Goal: Task Accomplishment & Management: Manage account settings

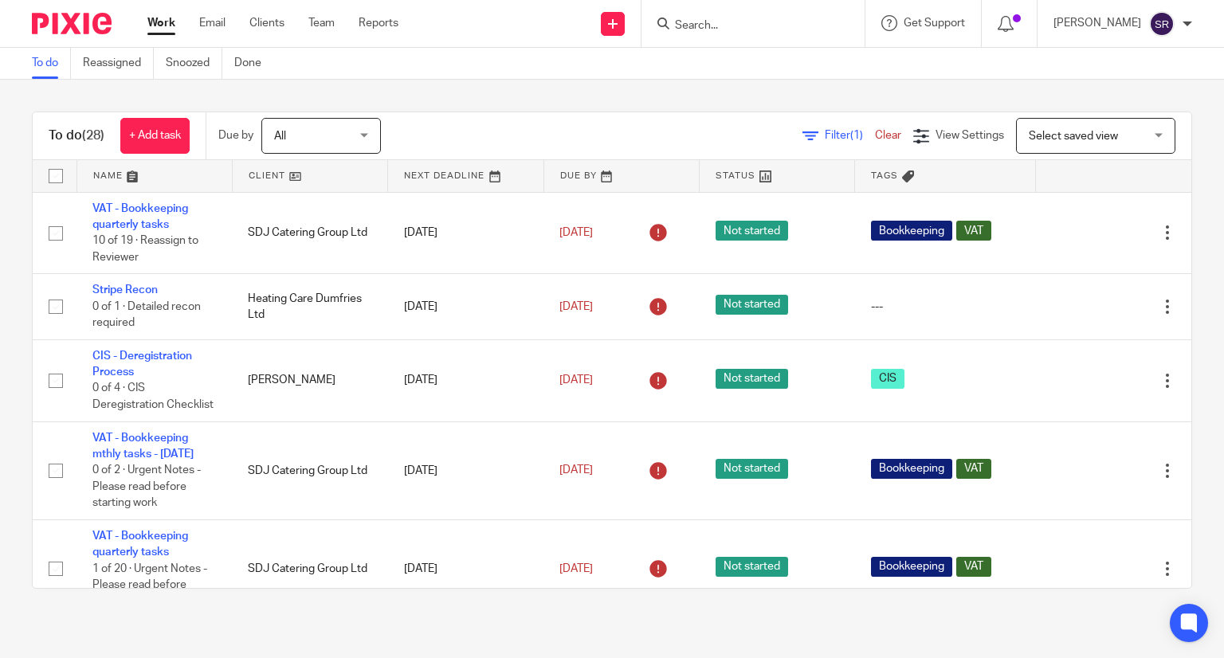
click at [157, 29] on link "Work" at bounding box center [161, 23] width 28 height 16
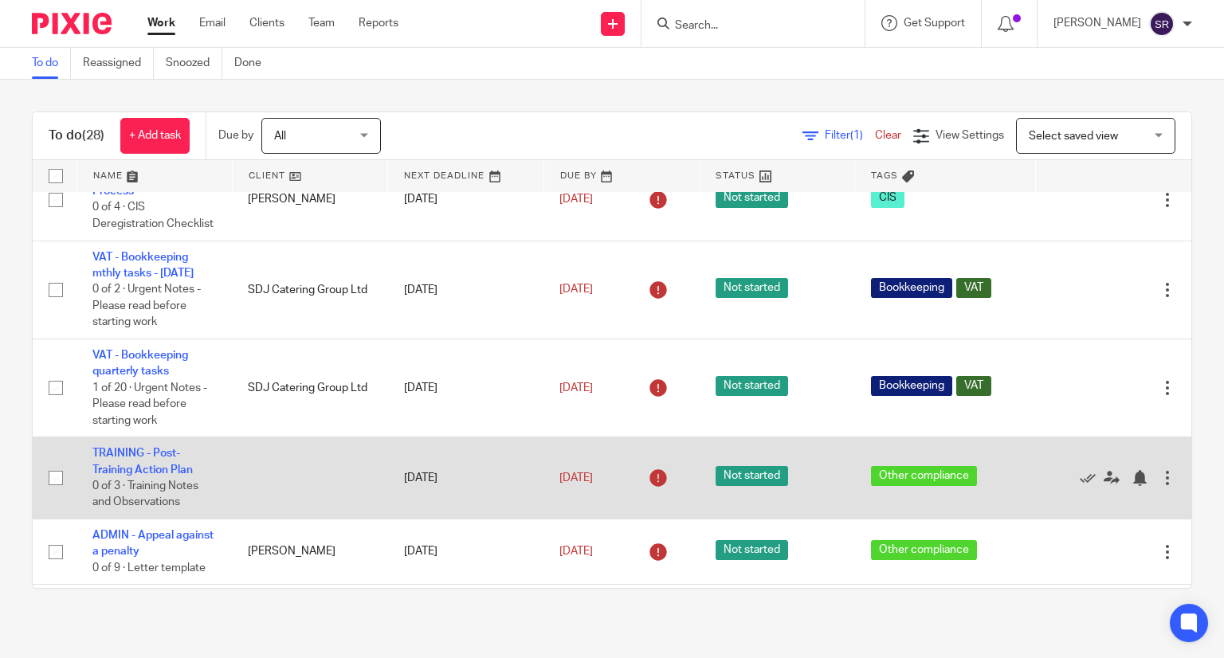
scroll to position [398, 0]
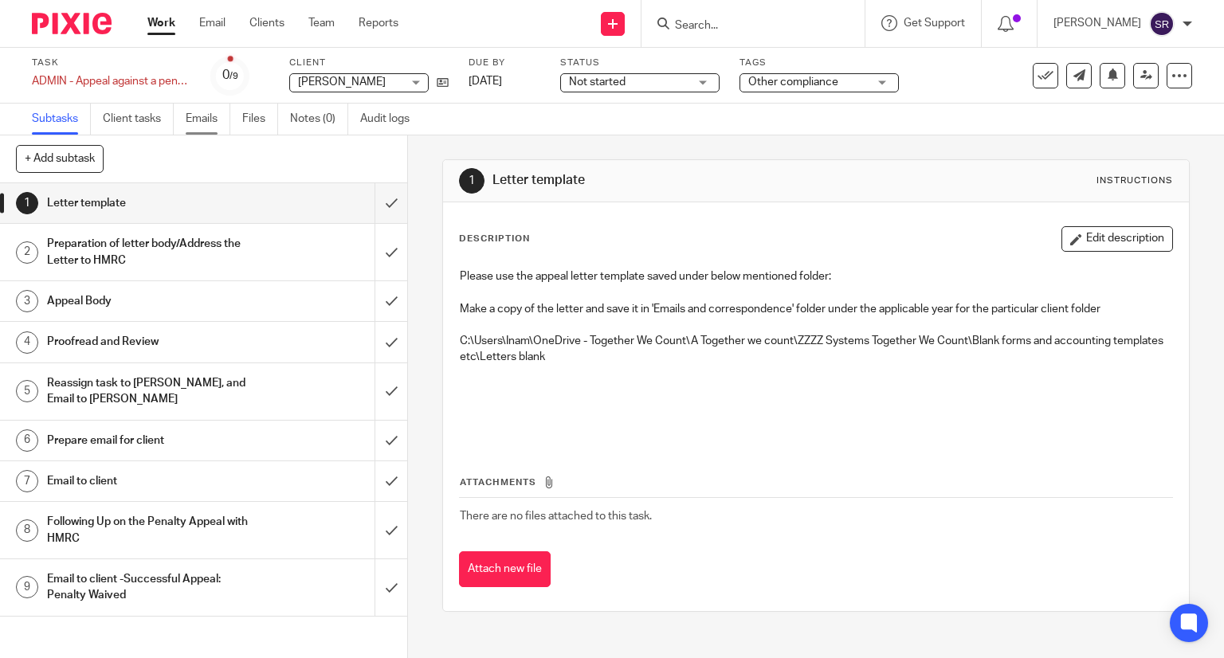
click at [204, 116] on link "Emails" at bounding box center [208, 119] width 45 height 31
click at [197, 112] on link "Emails" at bounding box center [208, 119] width 45 height 31
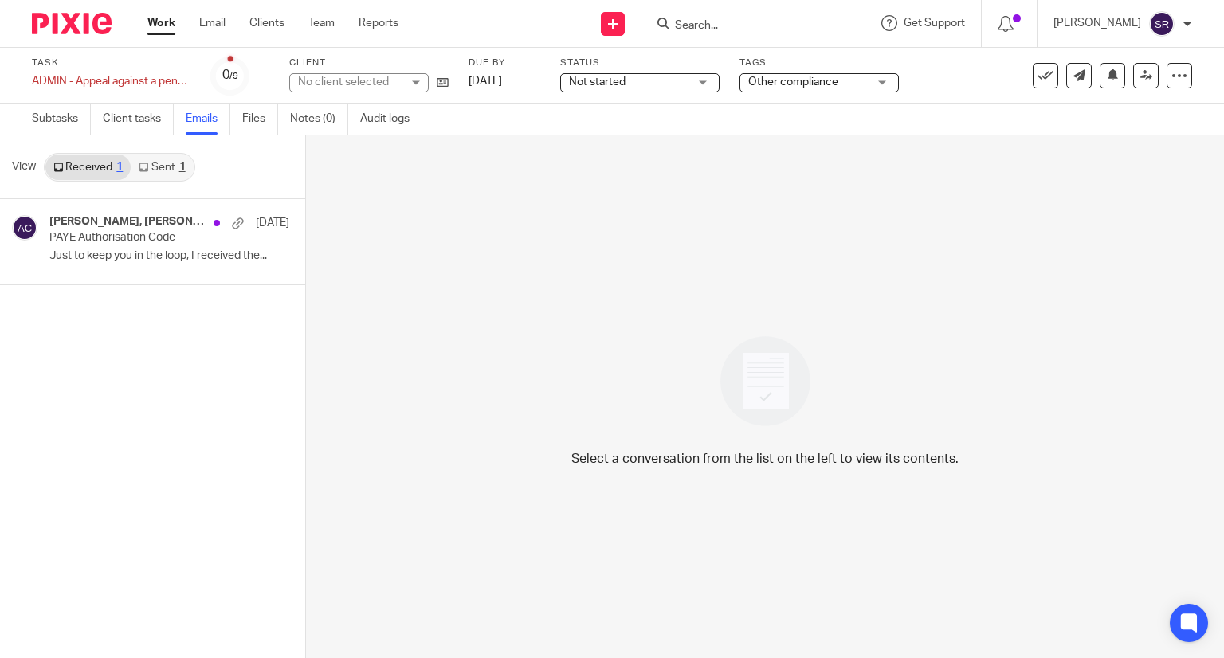
click at [160, 163] on link "Sent 1" at bounding box center [162, 167] width 62 height 25
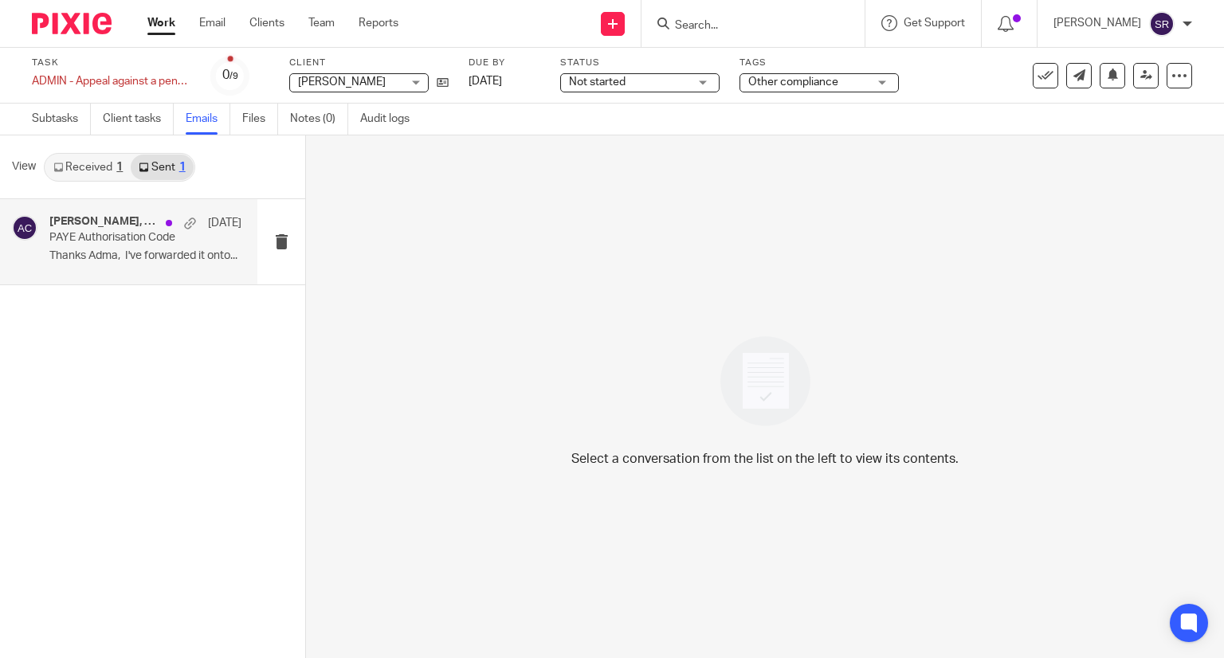
click at [138, 231] on p "PAYE Authorisation Code" at bounding box center [126, 238] width 154 height 14
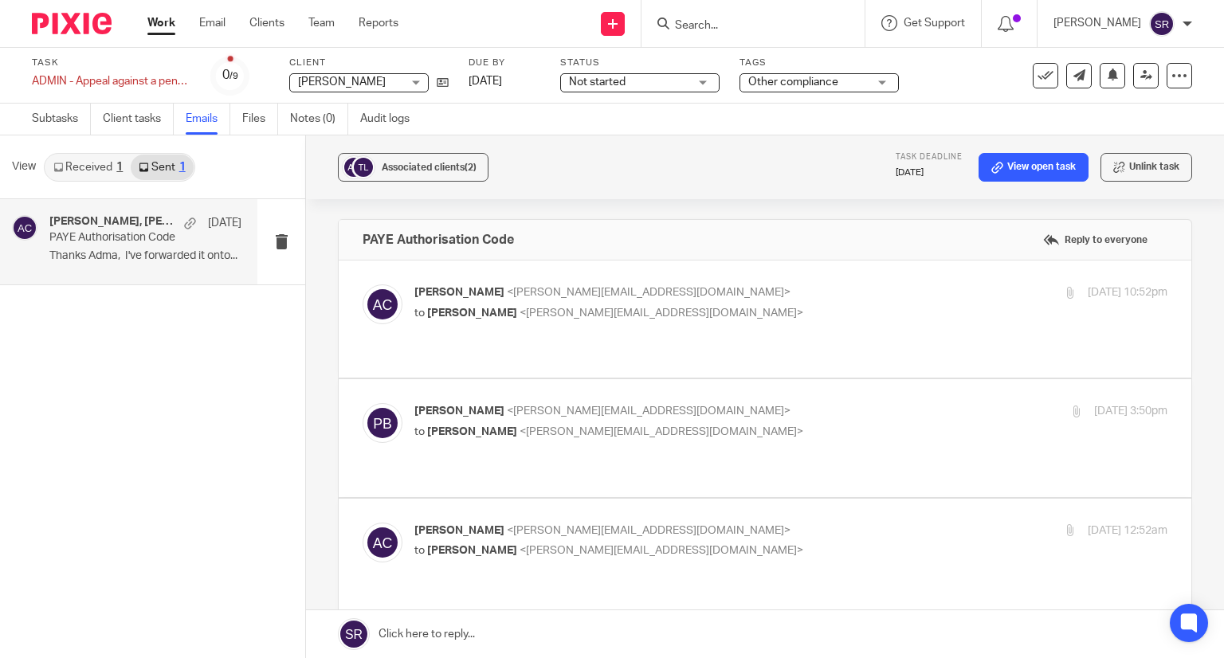
click at [507, 293] on span "<adam@theperfectarc.co.uk>" at bounding box center [649, 292] width 284 height 11
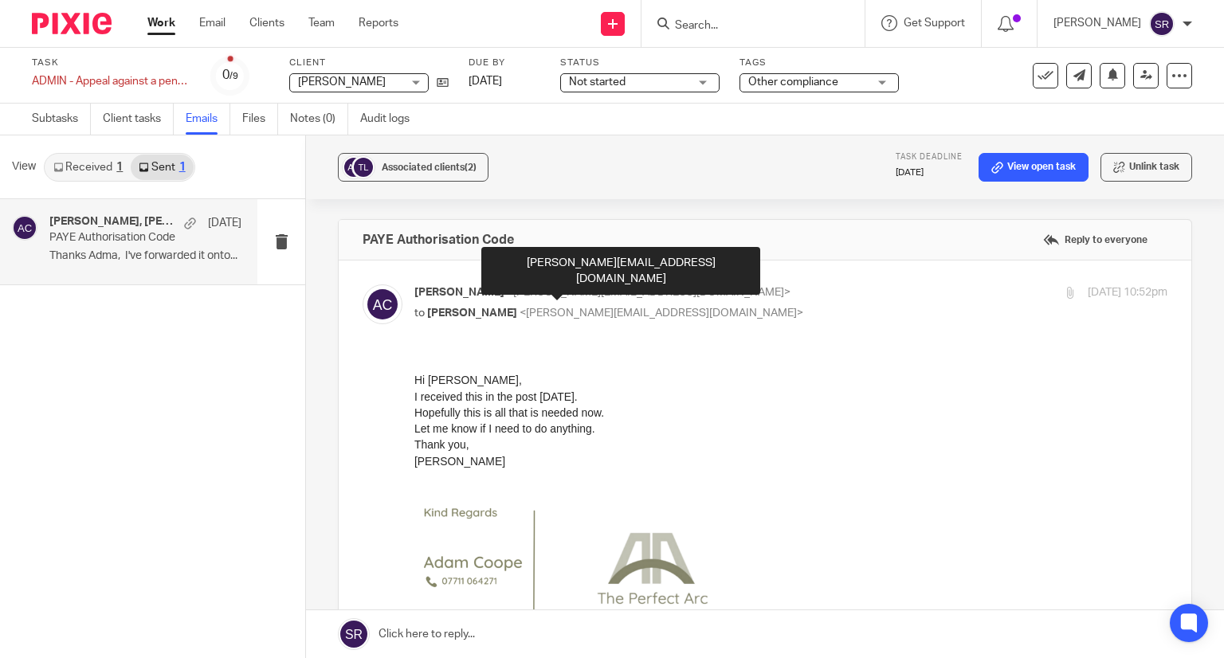
click at [507, 293] on span "<adam@theperfectarc.co.uk>" at bounding box center [649, 292] width 284 height 11
checkbox input "false"
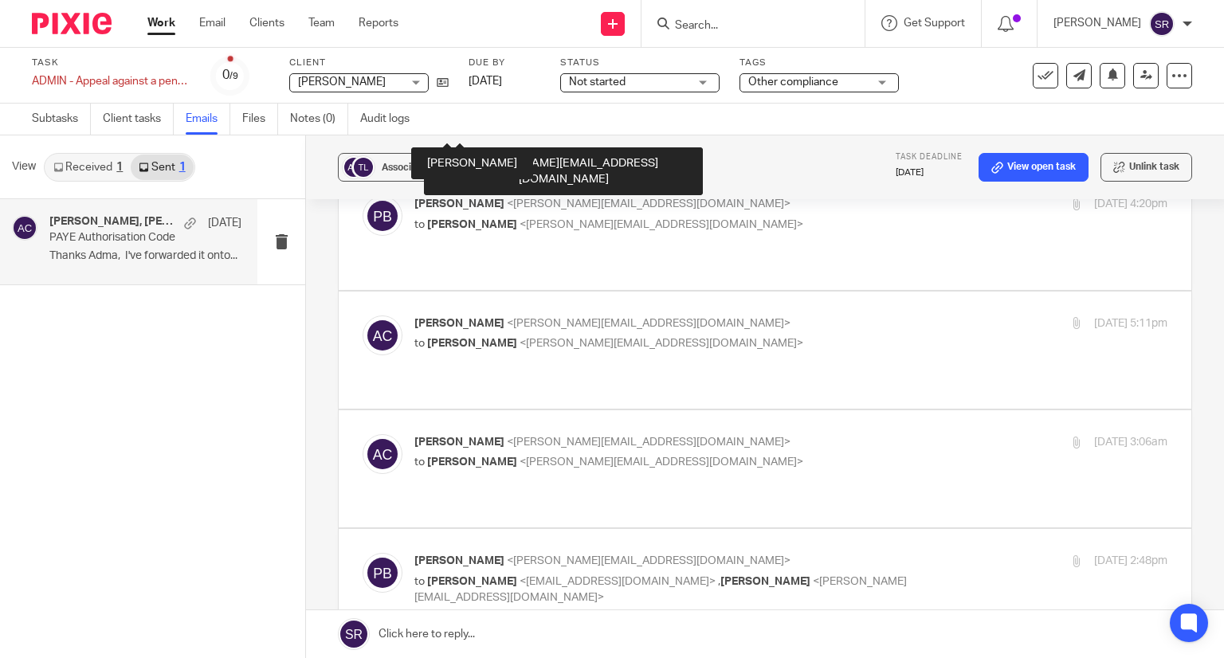
scroll to position [1115, 0]
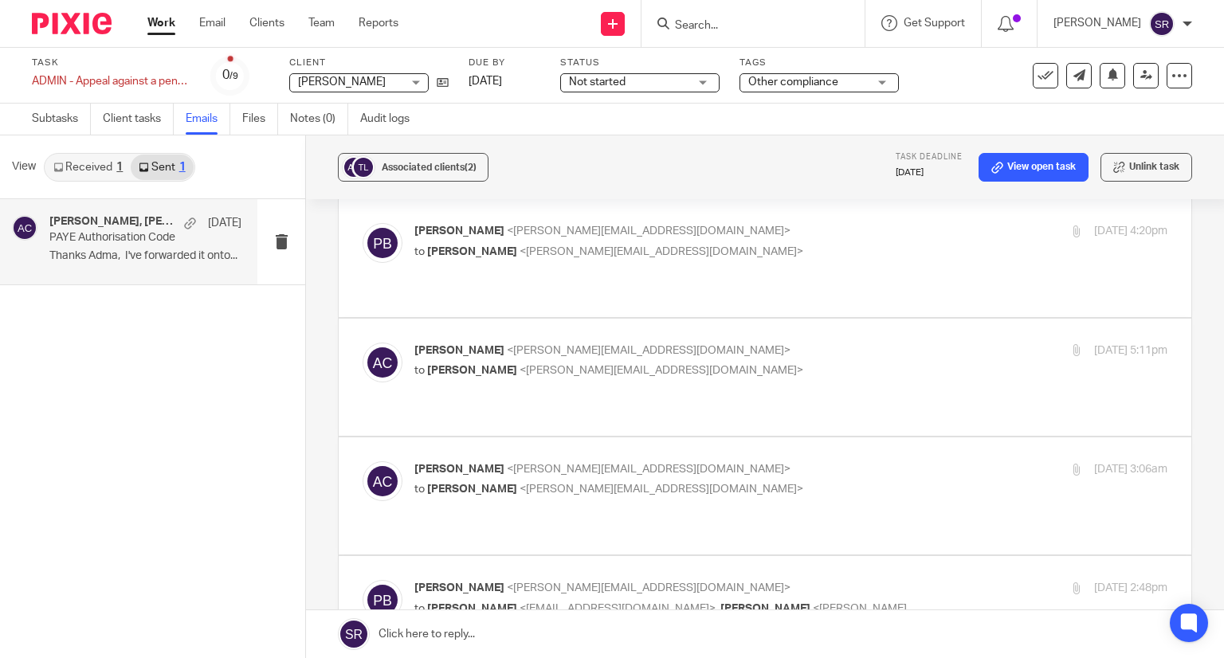
click at [501, 580] on div "Penny Brown <penny@togetherwecount.co.uk> to Inam Satti <inam@togetherwecount.c…" at bounding box center [665, 606] width 502 height 53
click at [538, 580] on p "Penny Brown <penny@togetherwecount.co.uk>" at bounding box center [665, 588] width 502 height 17
checkbox input "false"
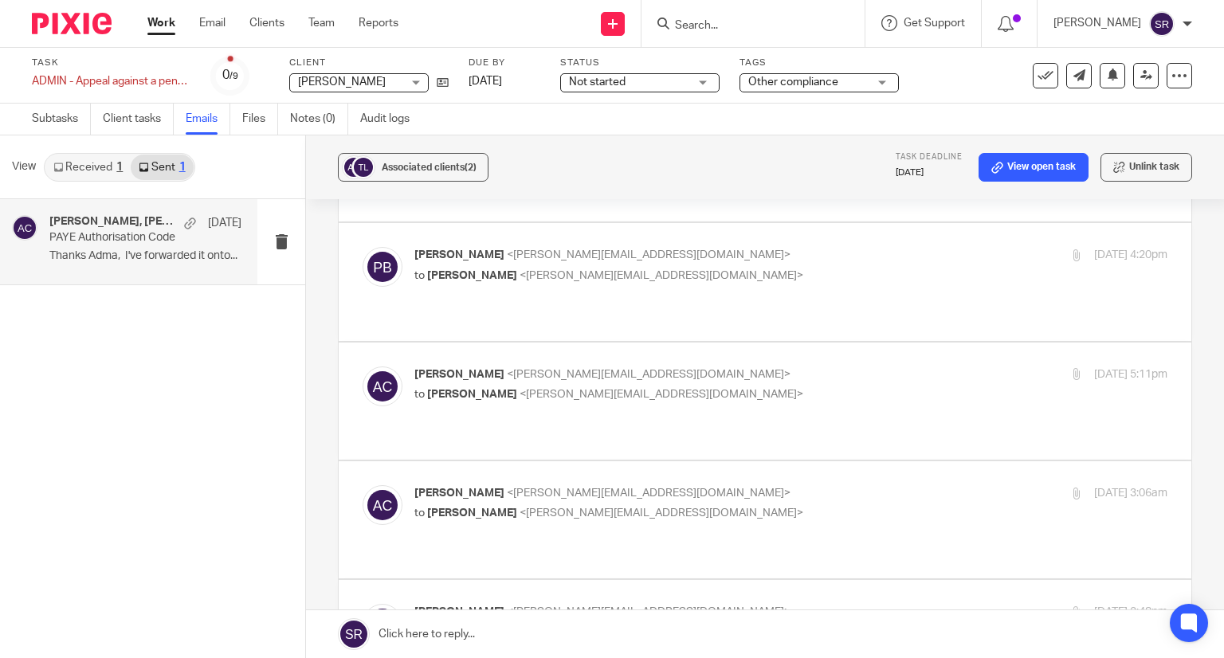
scroll to position [1036, 0]
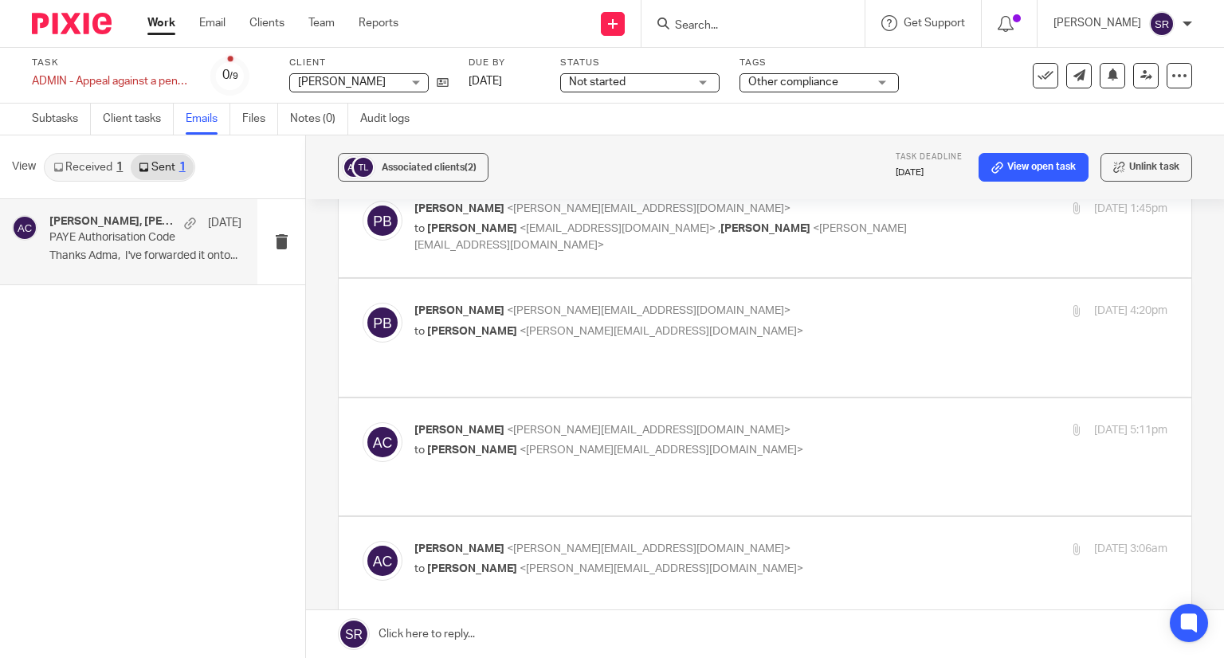
click at [535, 563] on span "<penny@togetherwecount.co.uk>" at bounding box center [661, 568] width 284 height 11
click at [539, 543] on span "<adam@theperfectarc.co.uk>" at bounding box center [649, 548] width 284 height 11
checkbox input "false"
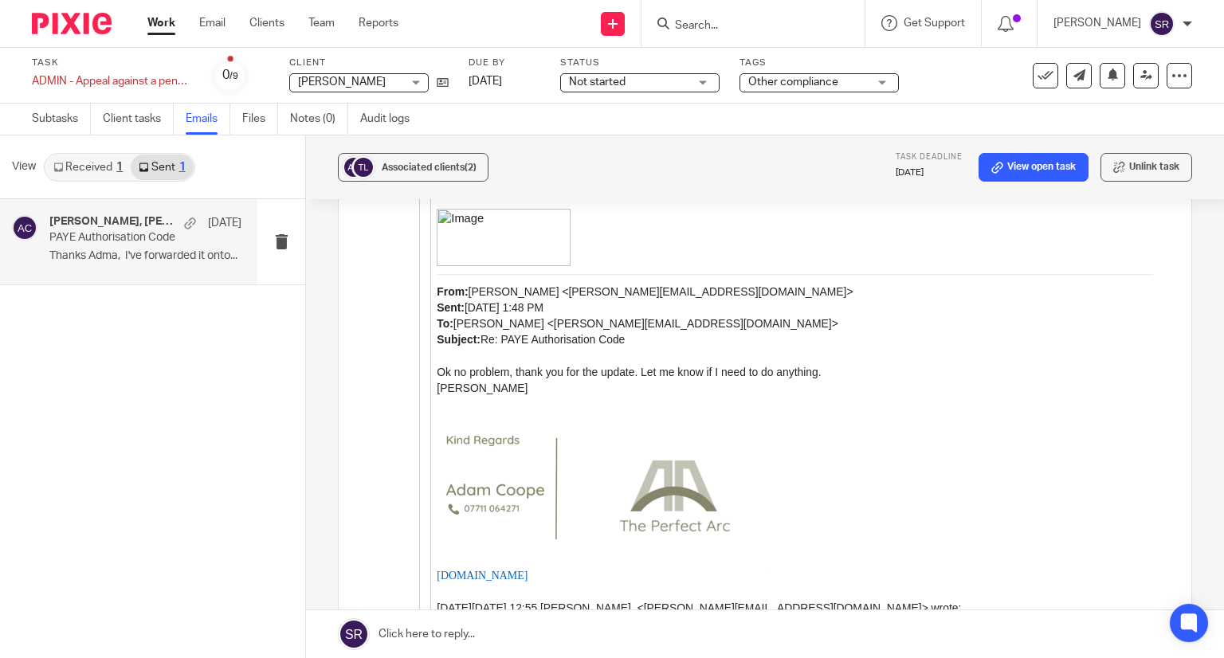
scroll to position [3426, 0]
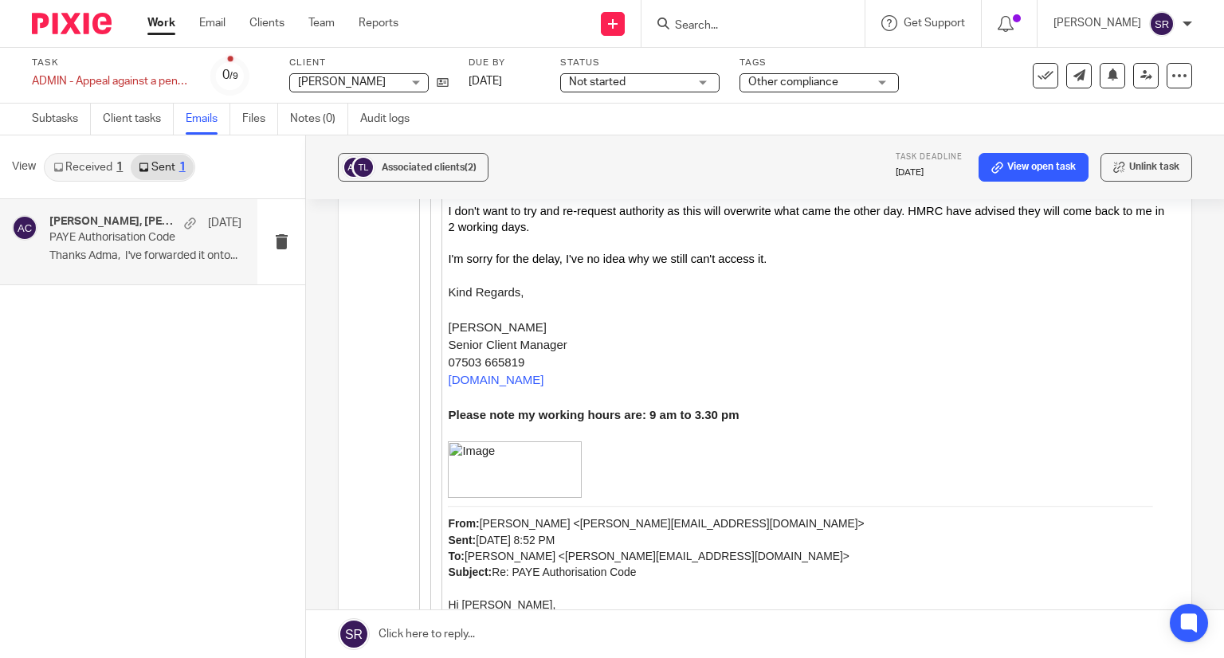
click at [117, 168] on div "1" at bounding box center [119, 167] width 6 height 11
click at [105, 227] on h4 "Penny Brown, Adam Coope" at bounding box center [103, 222] width 108 height 14
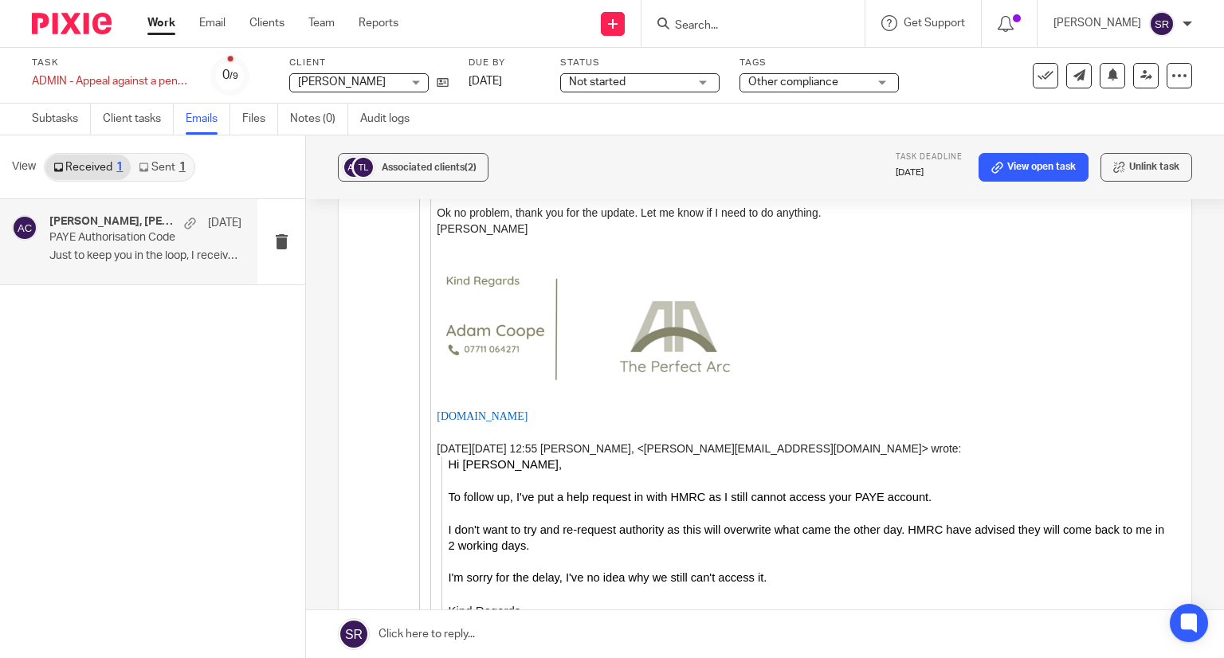
scroll to position [0, 0]
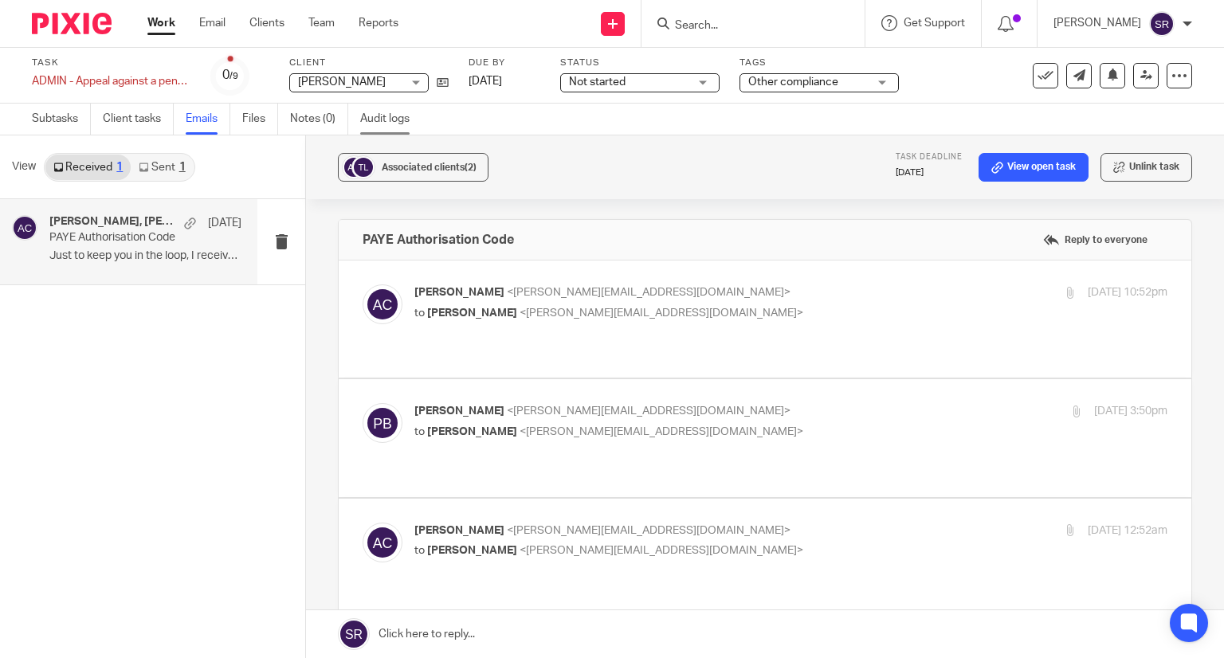
click at [396, 122] on link "Audit logs" at bounding box center [390, 119] width 61 height 31
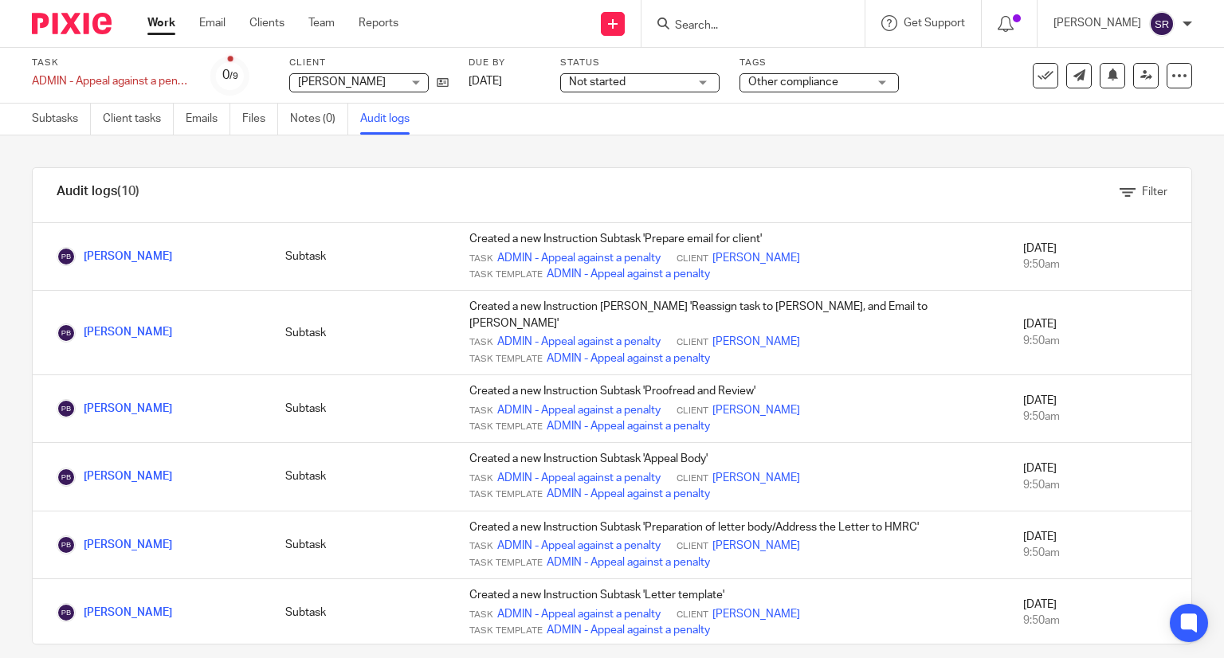
scroll to position [204, 0]
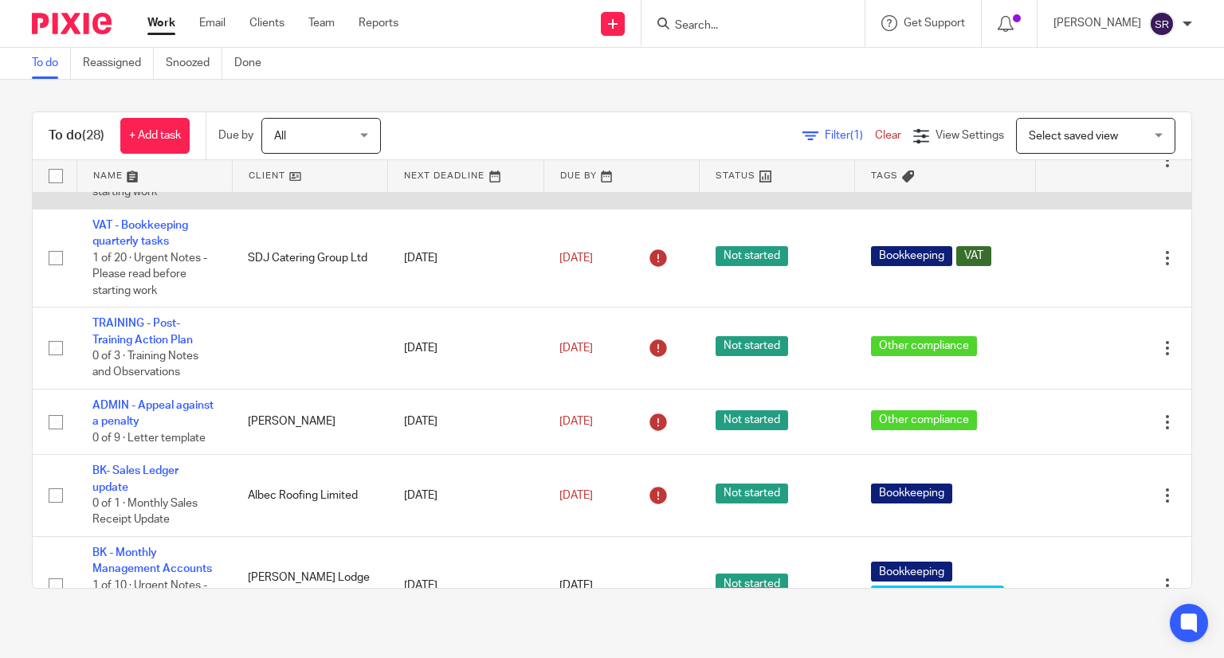
scroll to position [319, 0]
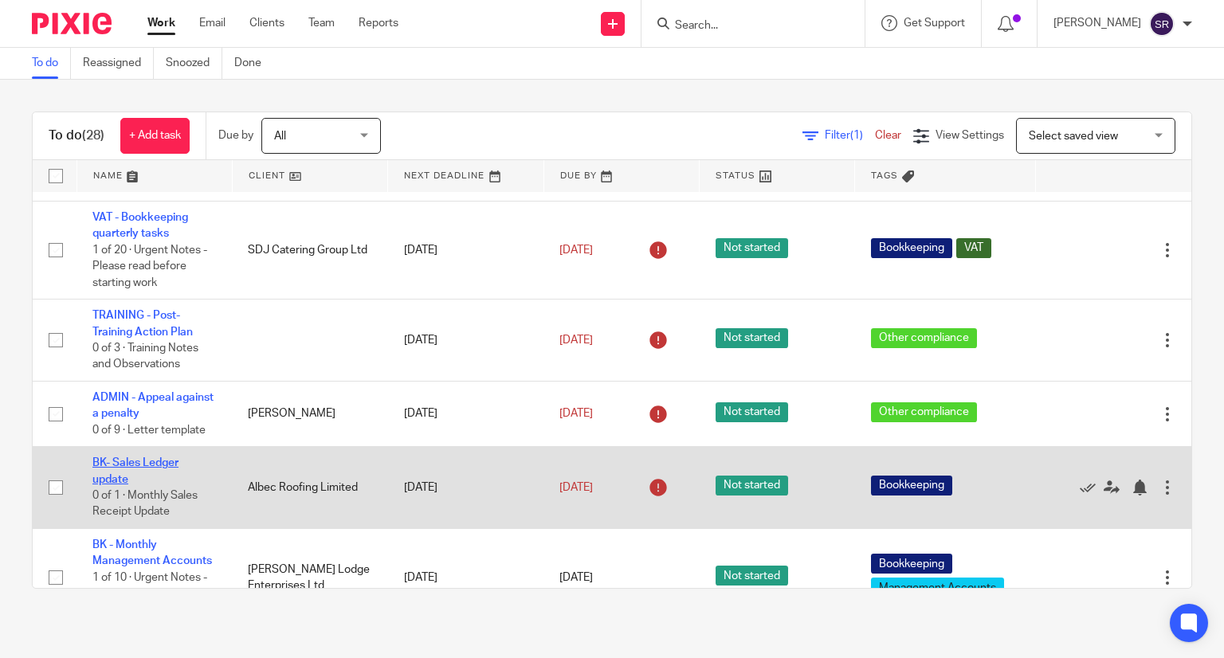
click at [139, 484] on link "BK- Sales Ledger update" at bounding box center [135, 470] width 86 height 27
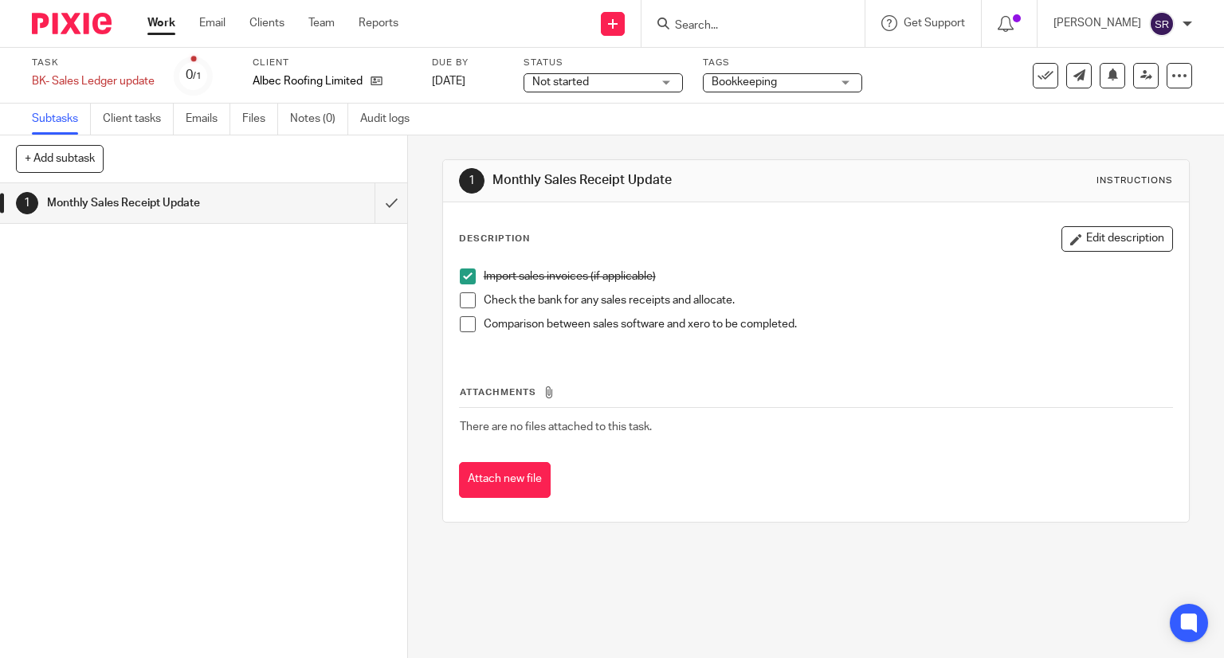
click at [461, 304] on span at bounding box center [468, 300] width 16 height 16
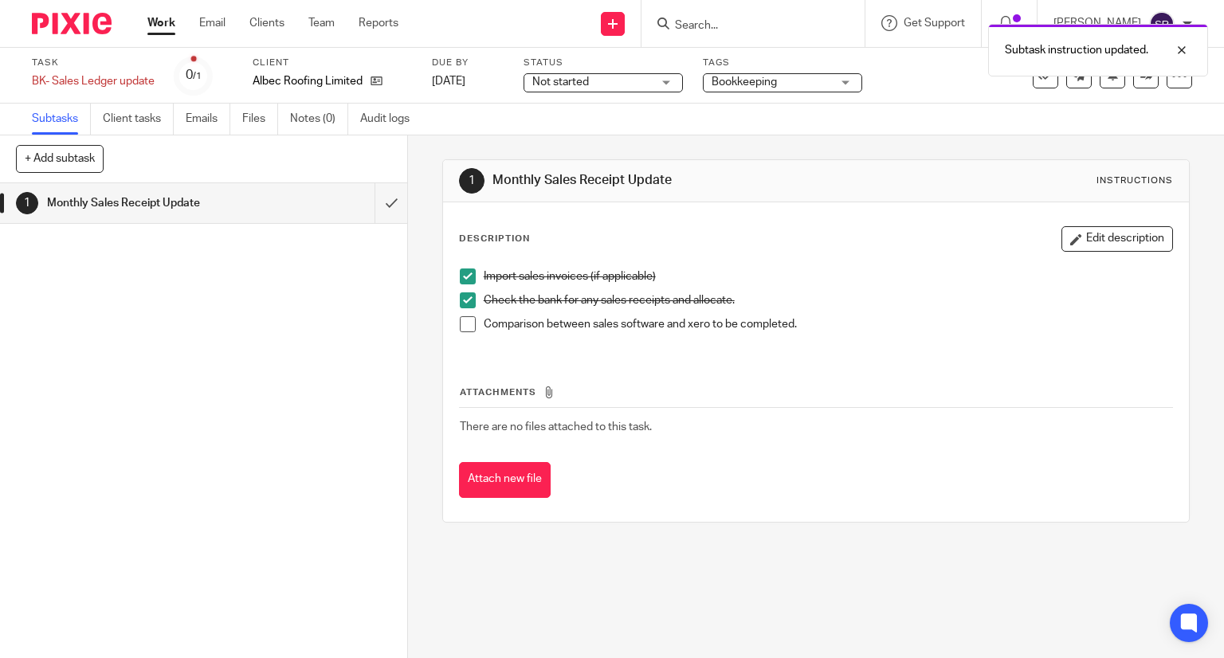
click at [466, 323] on span at bounding box center [468, 324] width 16 height 16
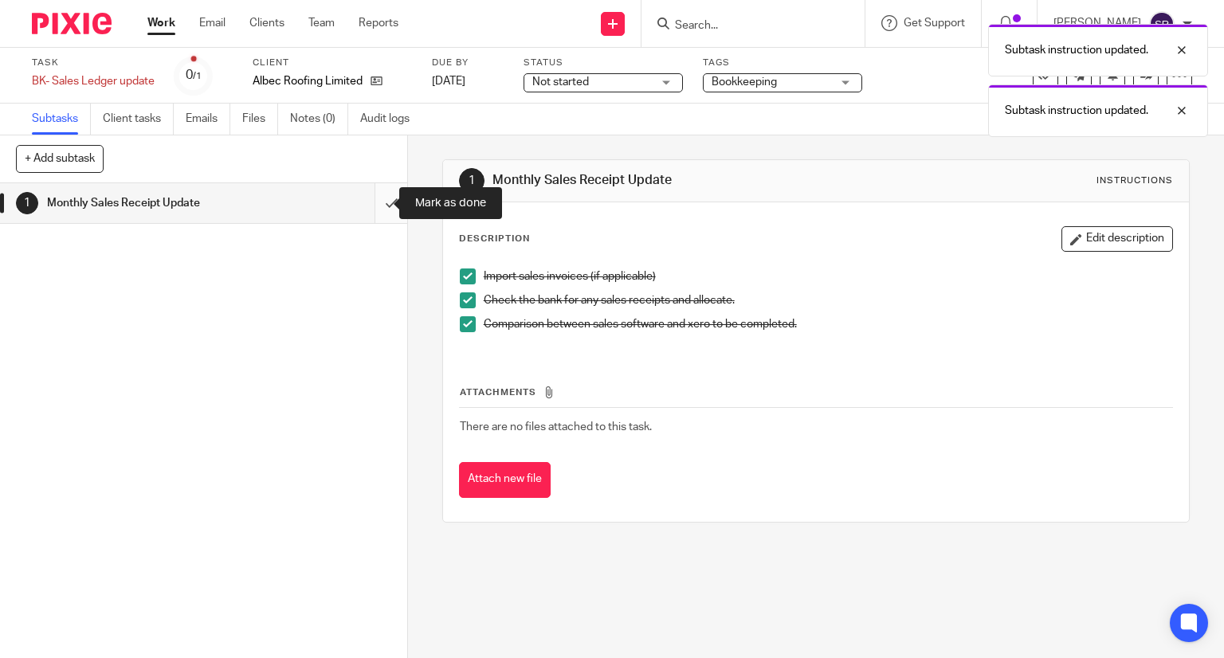
click at [376, 211] on input "submit" at bounding box center [203, 203] width 407 height 40
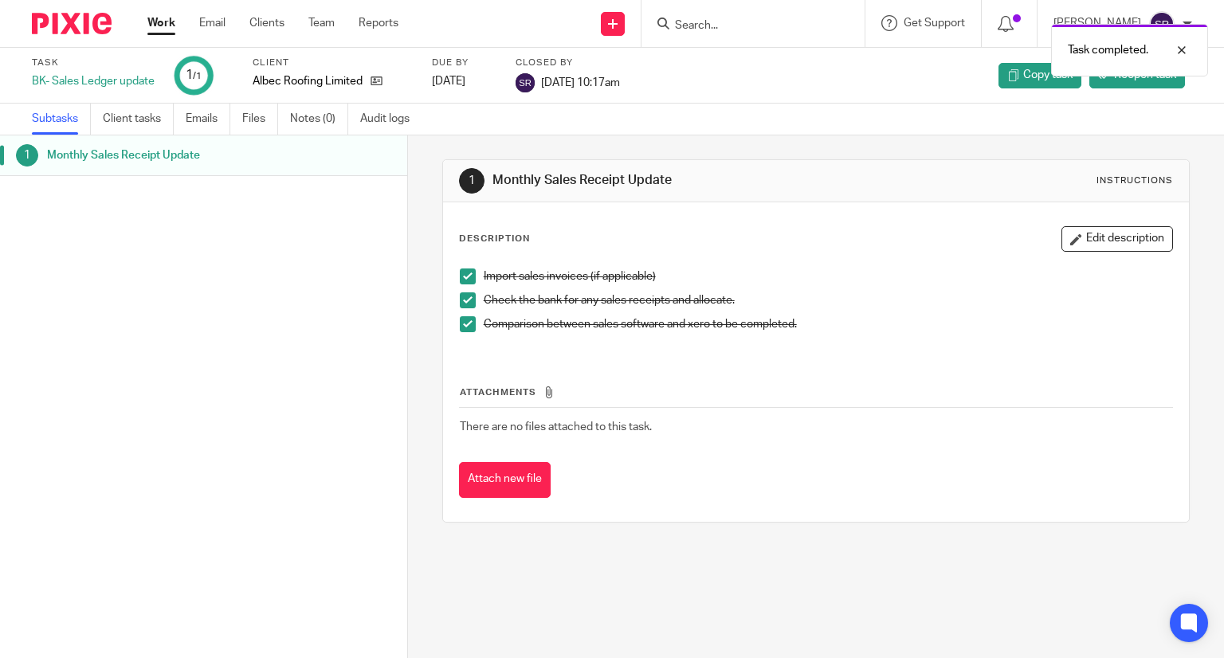
click at [166, 25] on link "Work" at bounding box center [161, 23] width 28 height 16
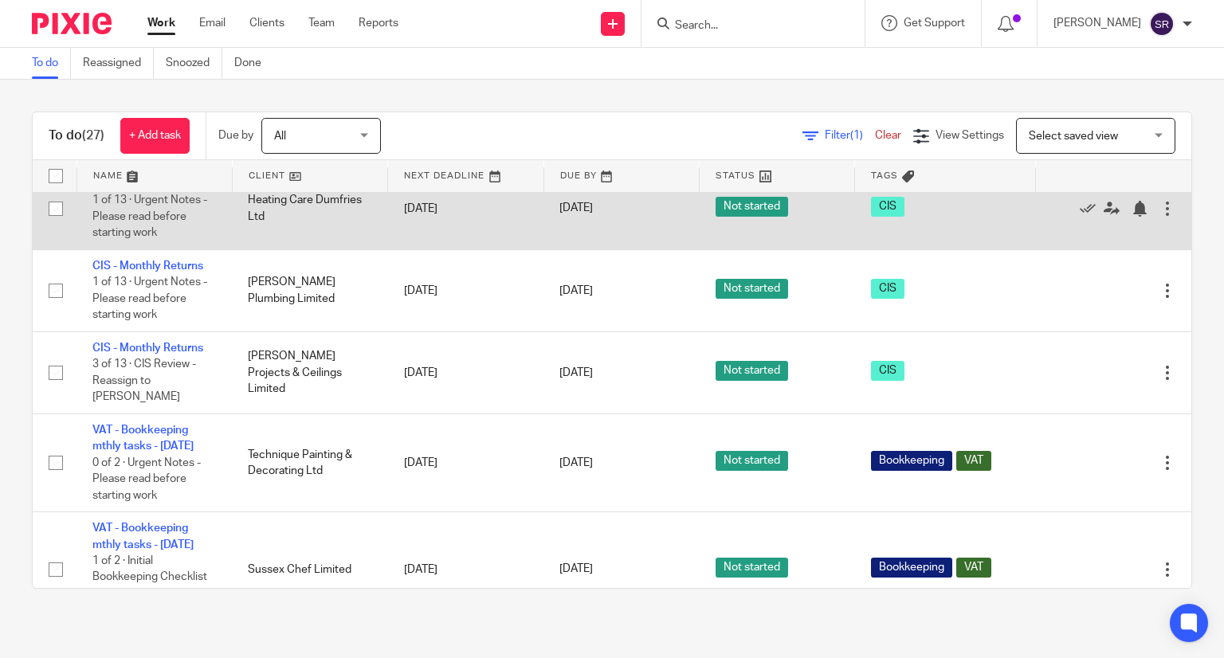
scroll to position [797, 0]
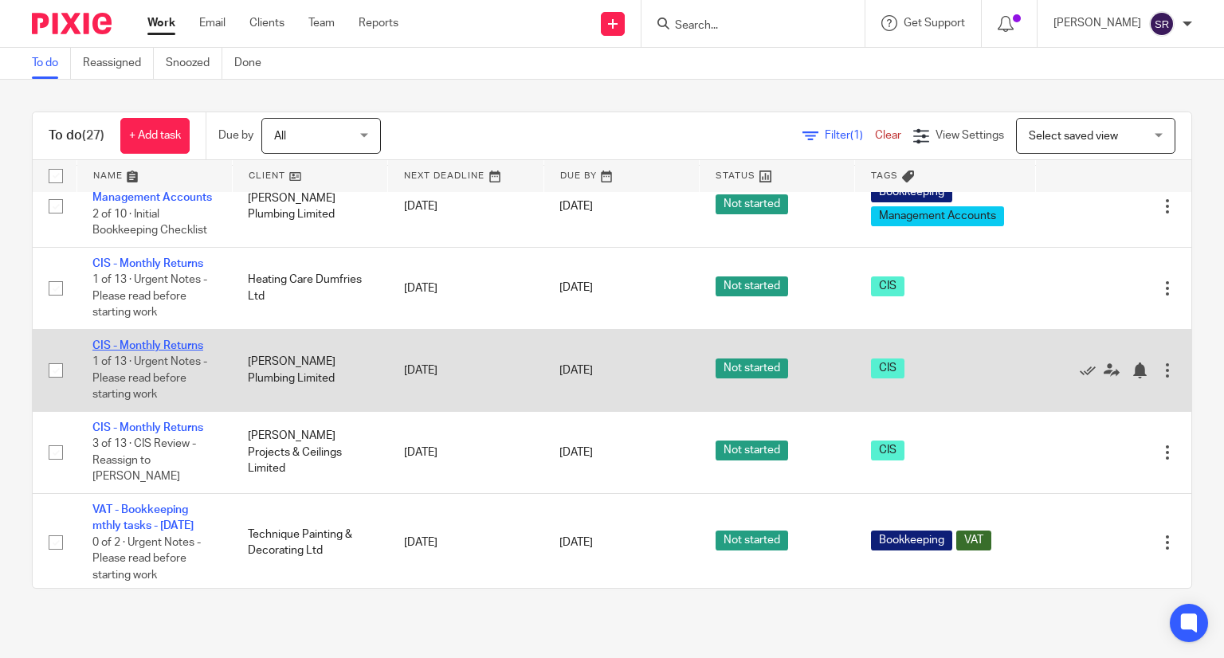
click at [156, 351] on link "CIS - Monthly Returns" at bounding box center [147, 345] width 111 height 11
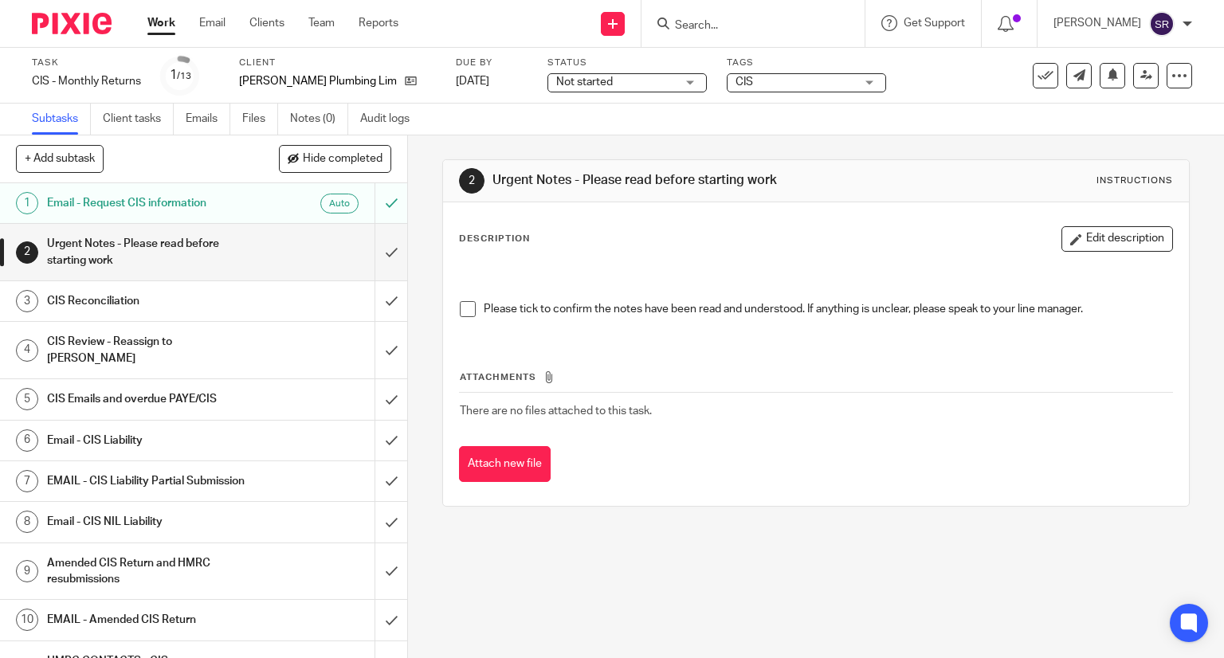
click at [464, 307] on span at bounding box center [468, 309] width 16 height 16
click at [370, 249] on input "submit" at bounding box center [203, 252] width 407 height 57
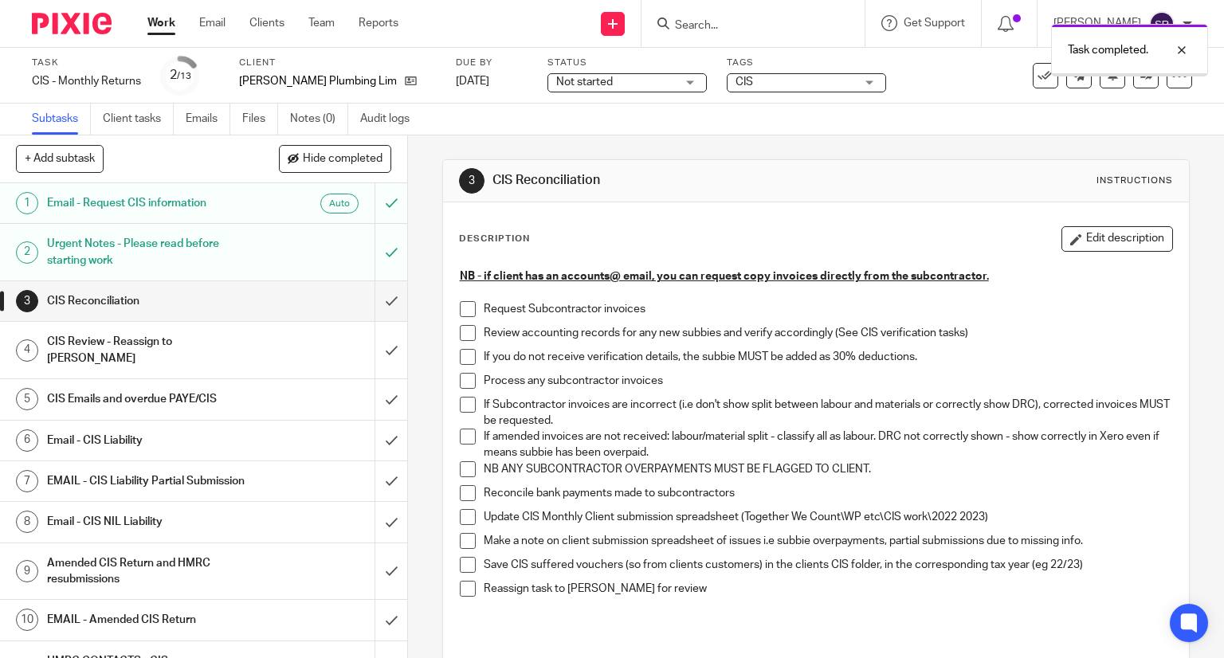
click at [465, 304] on span at bounding box center [468, 309] width 16 height 16
click at [460, 337] on span at bounding box center [468, 333] width 16 height 16
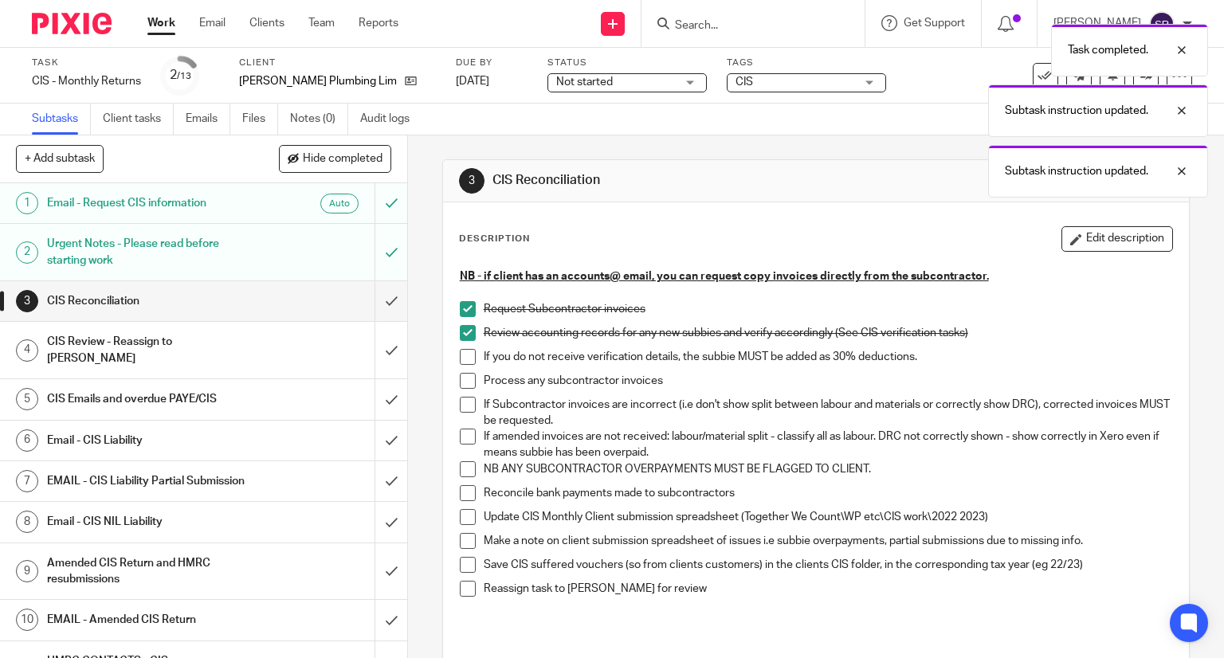
click at [462, 359] on span at bounding box center [468, 357] width 16 height 16
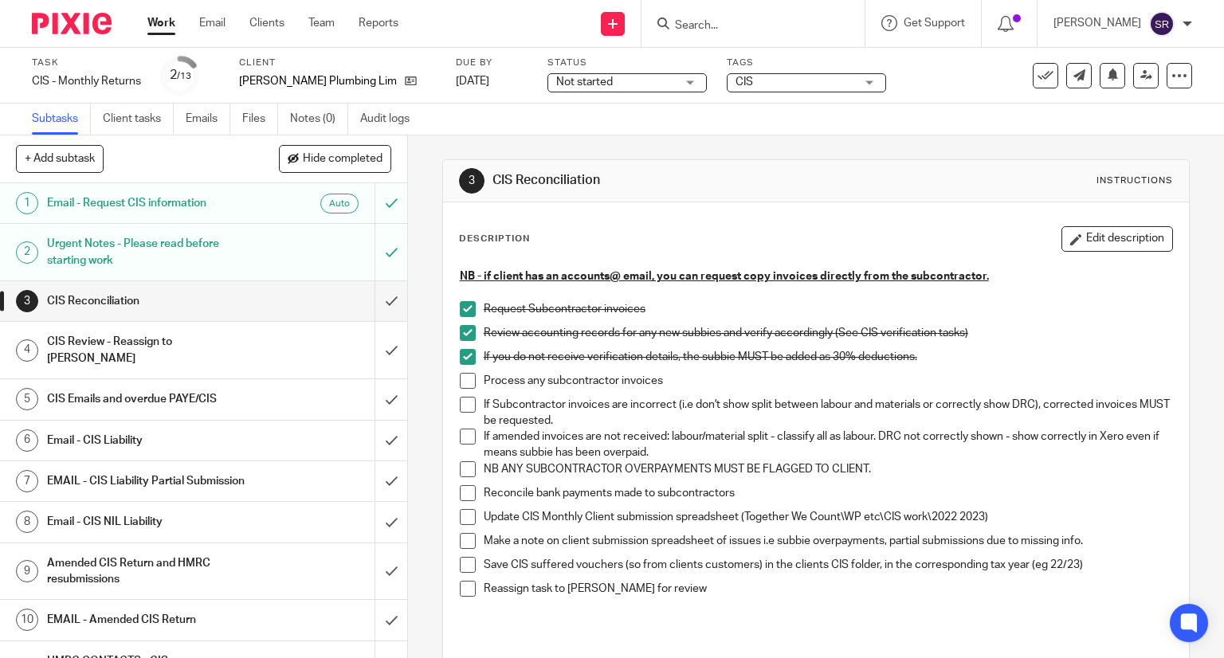
click at [453, 381] on div "NB - if client has an accounts@ email, you can request copy invoices directly f…" at bounding box center [816, 443] width 729 height 364
click at [462, 381] on span at bounding box center [468, 381] width 16 height 16
click at [461, 413] on li "If Subcontractor invoices are incorrect (i.e don't show split between labour an…" at bounding box center [816, 413] width 713 height 33
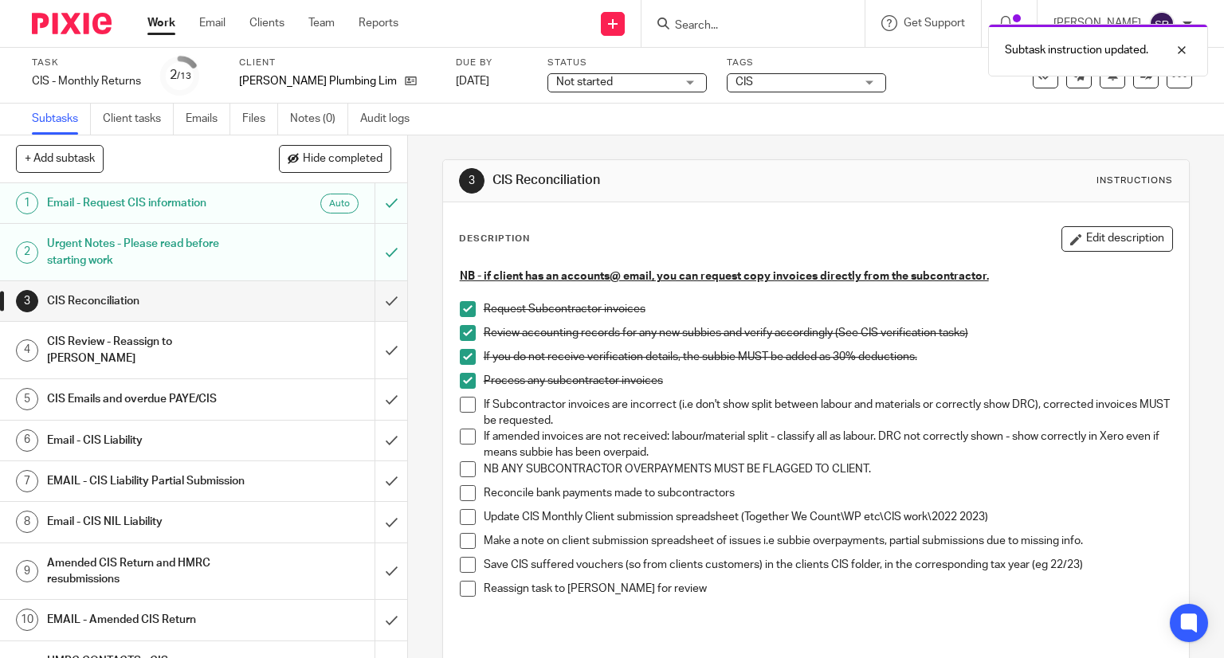
click at [462, 401] on span at bounding box center [468, 405] width 16 height 16
click at [460, 437] on span at bounding box center [468, 437] width 16 height 16
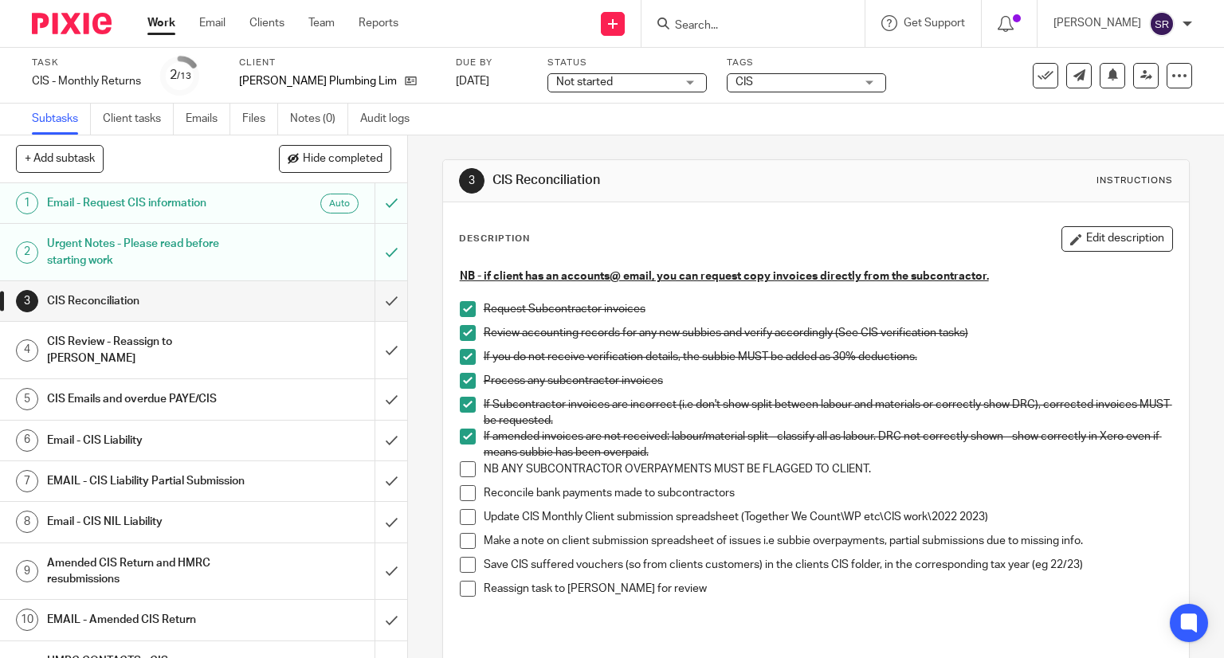
click at [467, 467] on span at bounding box center [468, 469] width 16 height 16
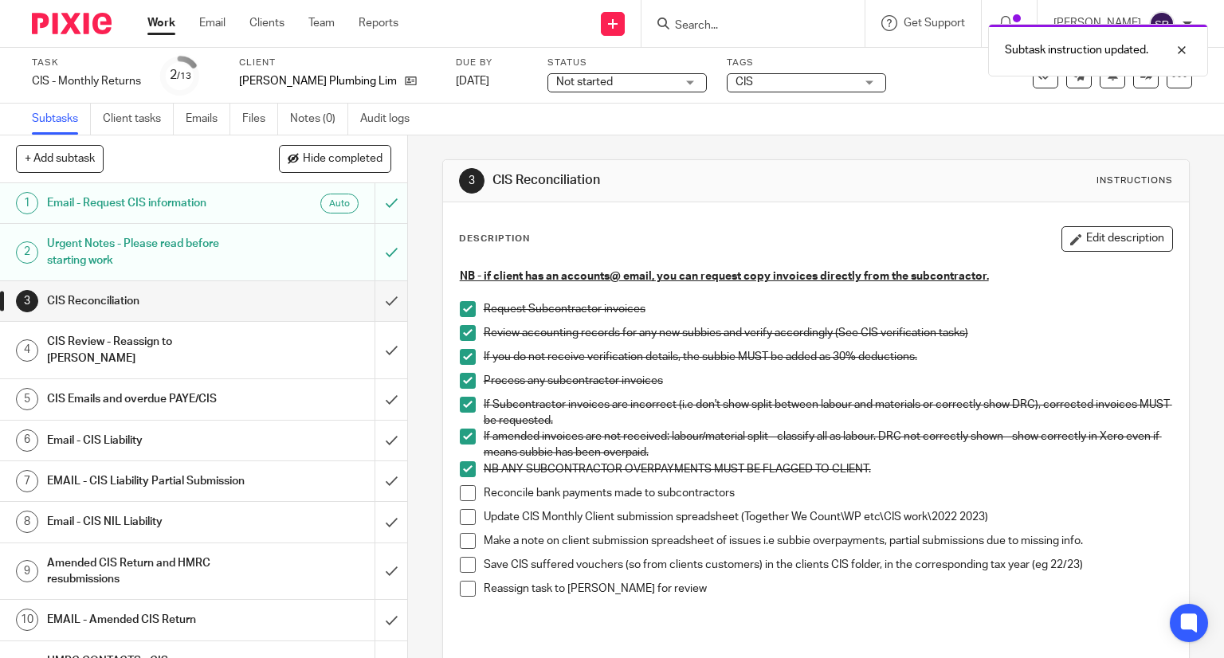
click at [460, 492] on span at bounding box center [468, 493] width 16 height 16
click at [462, 511] on span at bounding box center [468, 517] width 16 height 16
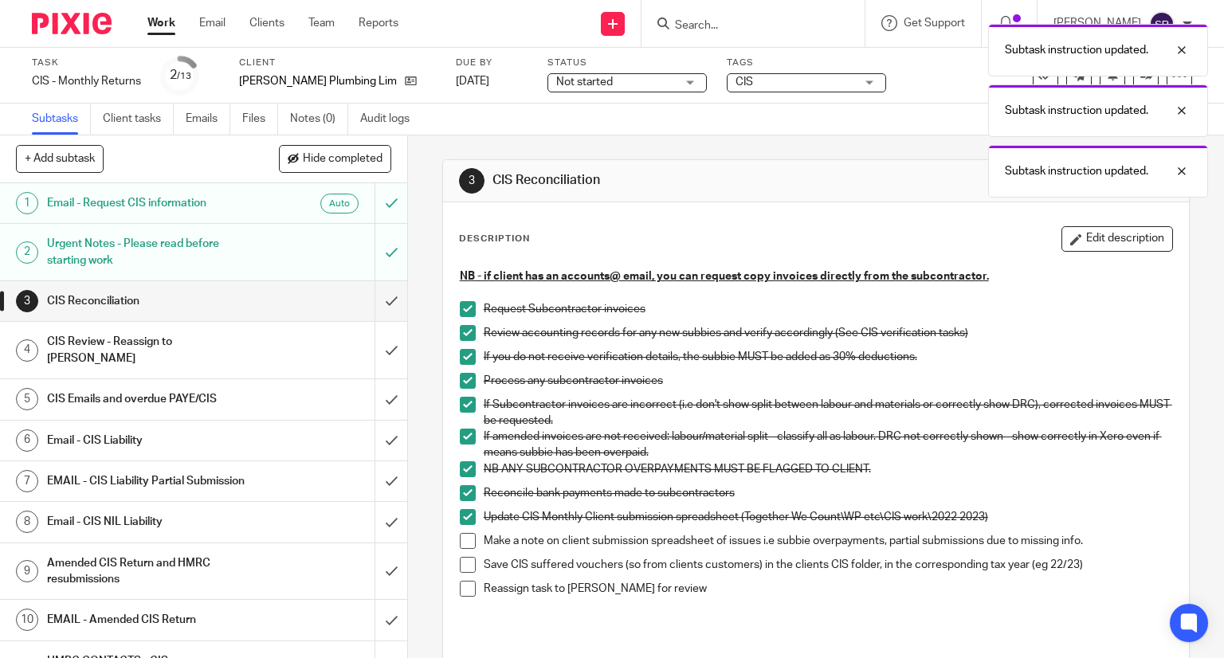
click at [460, 538] on span at bounding box center [468, 541] width 16 height 16
click at [464, 568] on span at bounding box center [468, 565] width 16 height 16
drag, startPoint x: 456, startPoint y: 594, endPoint x: 447, endPoint y: 589, distance: 10.7
click at [460, 594] on span at bounding box center [468, 589] width 16 height 16
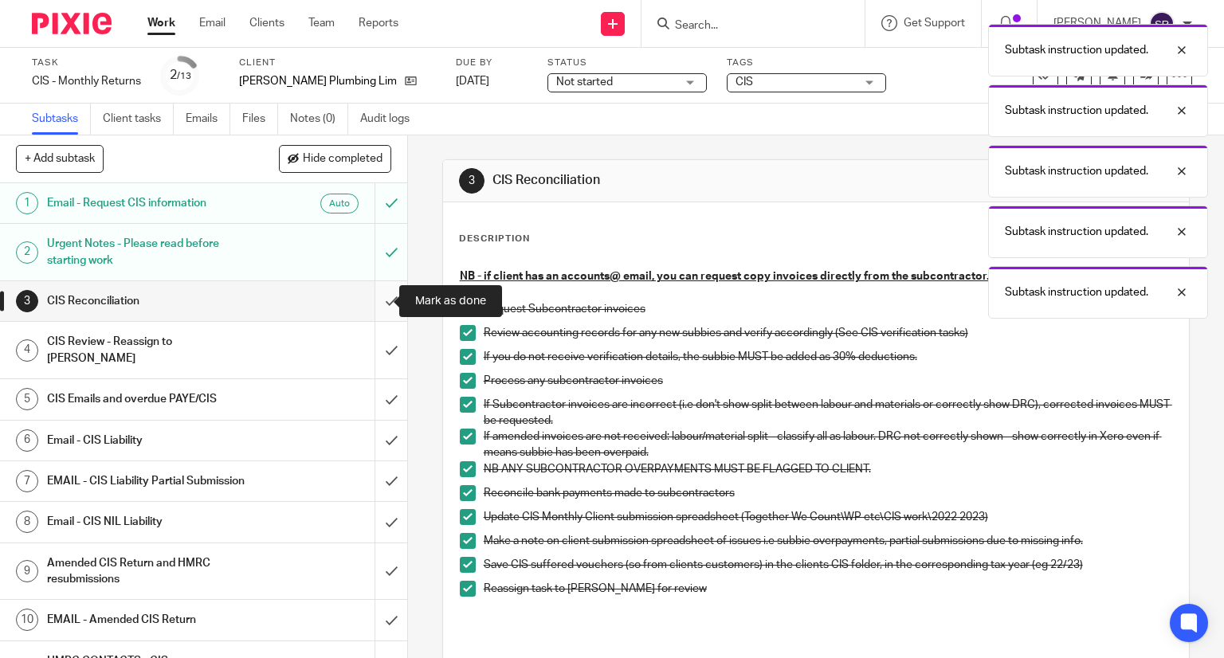
click at [370, 300] on input "submit" at bounding box center [203, 301] width 407 height 40
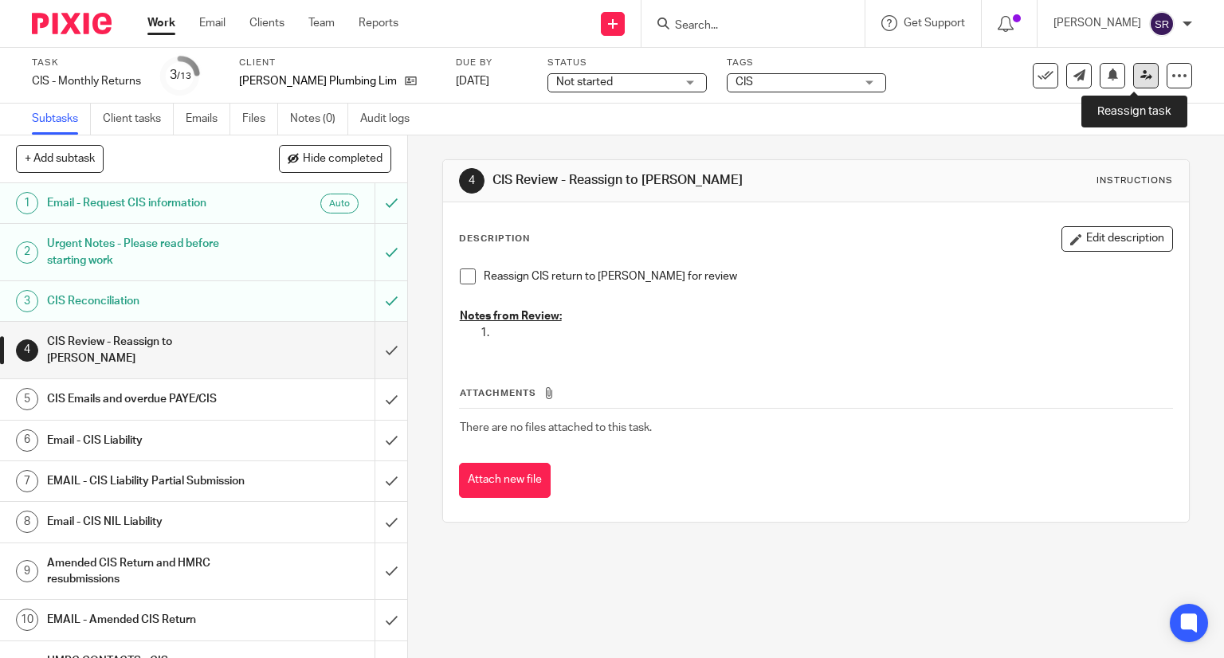
click at [1140, 72] on icon at bounding box center [1146, 75] width 12 height 12
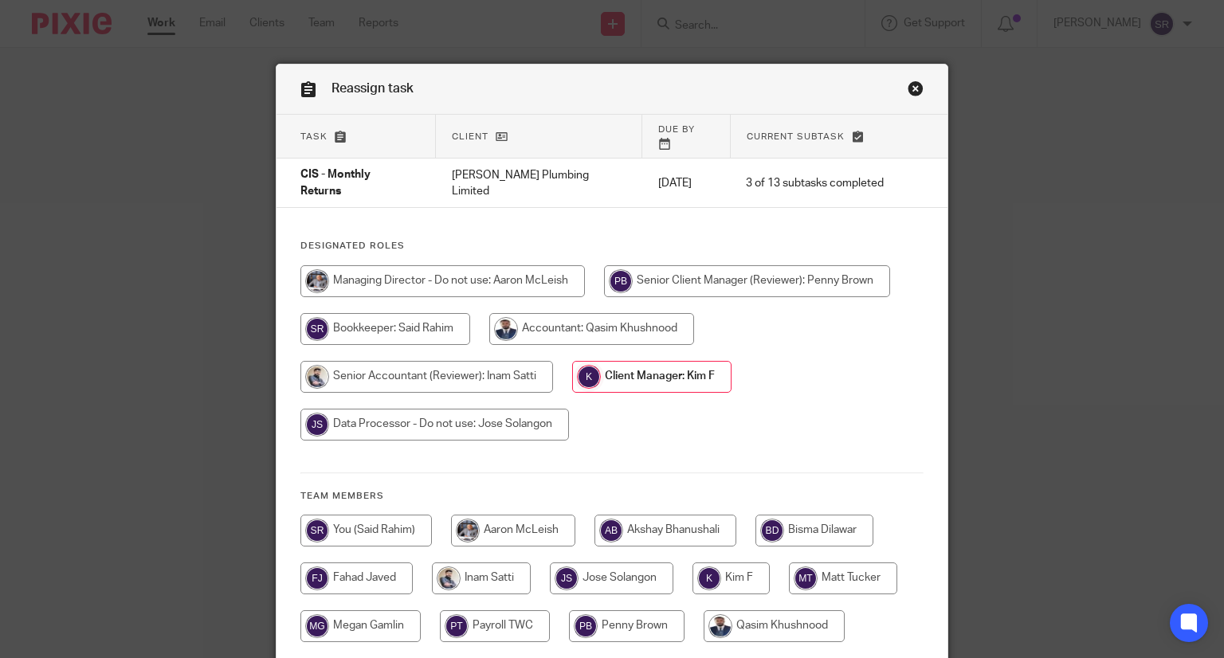
scroll to position [155, 0]
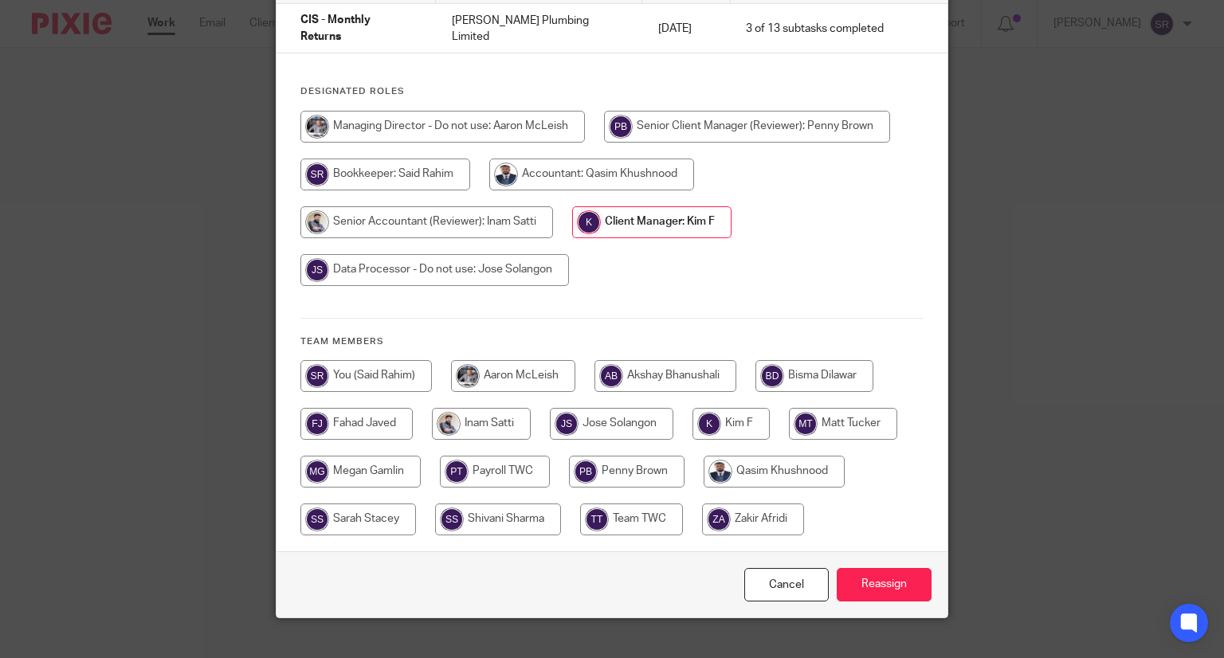
click at [1005, 499] on div "Reassign task Task Client Due by Current subtask CIS - Monthly Returns [PERSON_…" at bounding box center [612, 329] width 1224 height 658
click at [777, 569] on link "Cancel" at bounding box center [786, 585] width 84 height 34
